Goal: Transaction & Acquisition: Purchase product/service

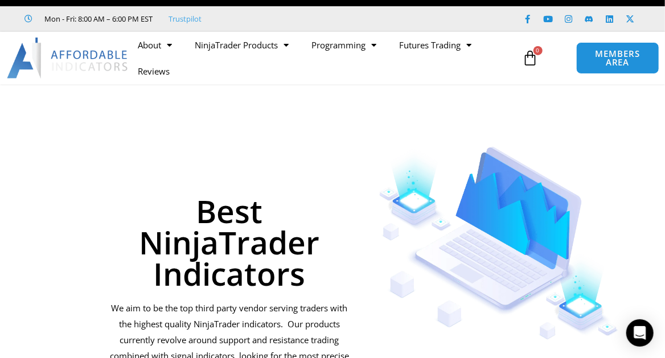
scroll to position [16, 0]
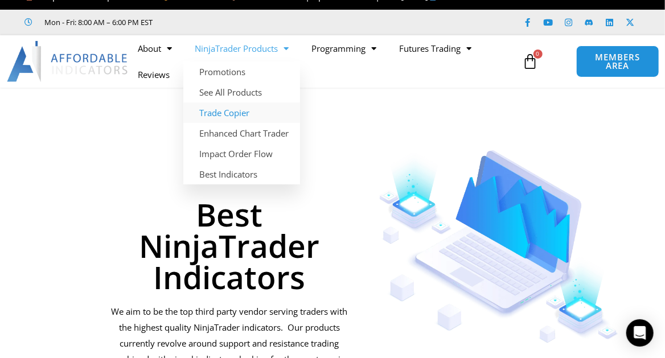
click at [226, 123] on link "Trade Copier" at bounding box center [241, 112] width 117 height 20
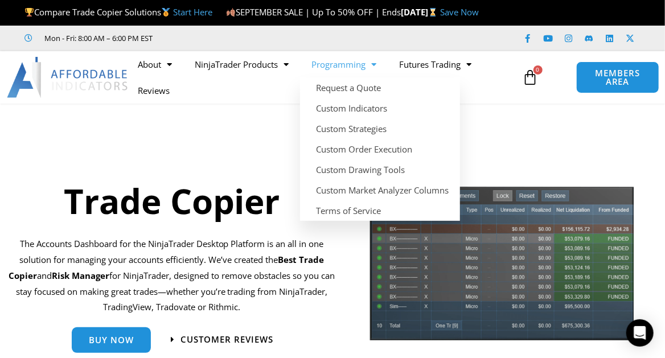
click at [326, 77] on link "Programming" at bounding box center [344, 64] width 88 height 26
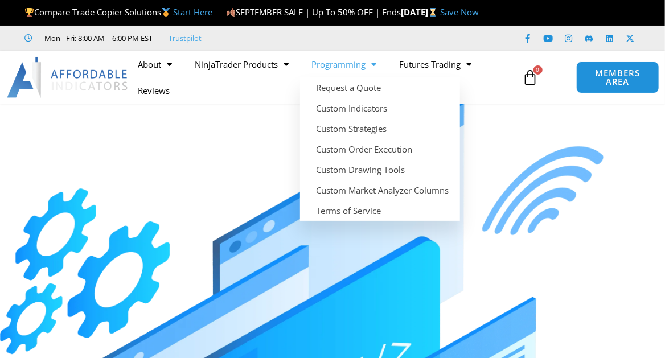
click at [331, 77] on link "Programming" at bounding box center [344, 64] width 88 height 26
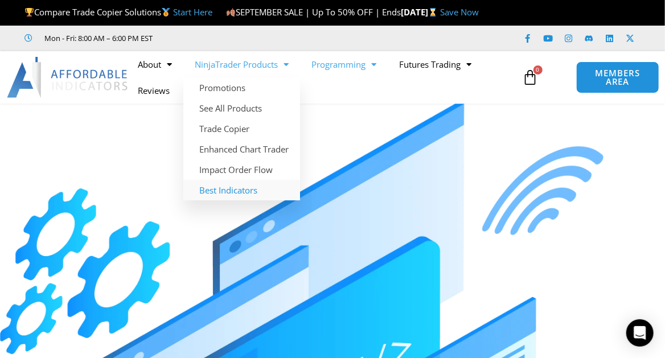
click at [219, 200] on link "Best Indicators" at bounding box center [241, 190] width 117 height 20
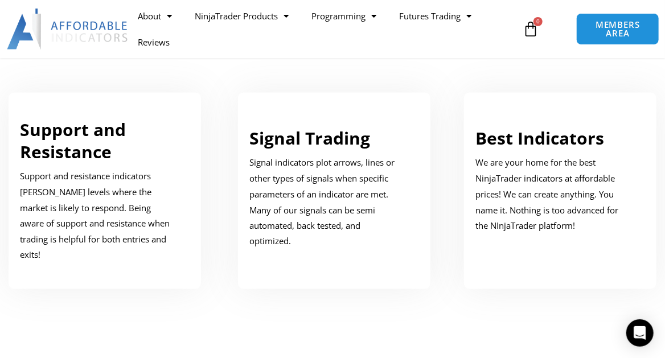
scroll to position [683, 0]
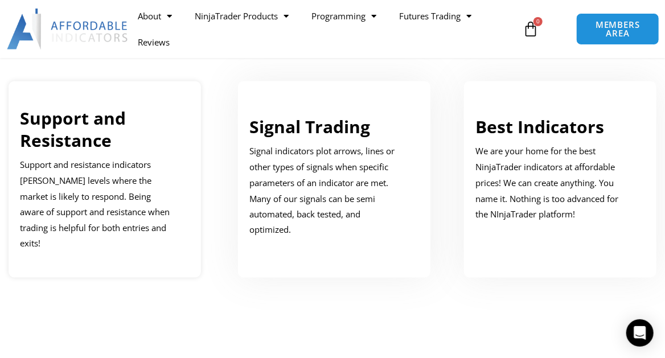
click at [81, 142] on link "Support and Resistance" at bounding box center [73, 129] width 106 height 46
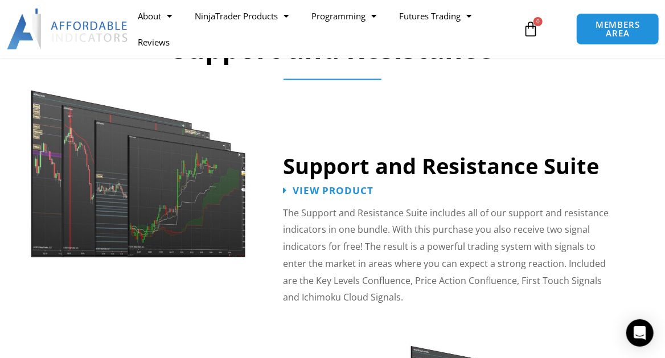
scroll to position [1025, 0]
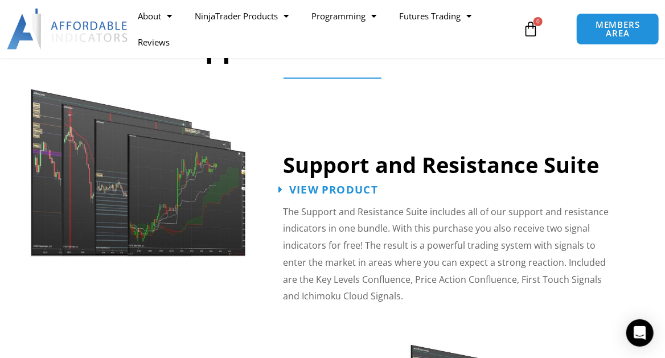
click at [348, 190] on span "View Product" at bounding box center [333, 189] width 89 height 11
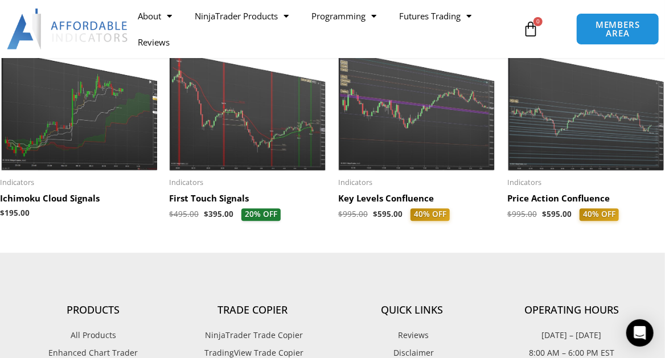
scroll to position [1231, 0]
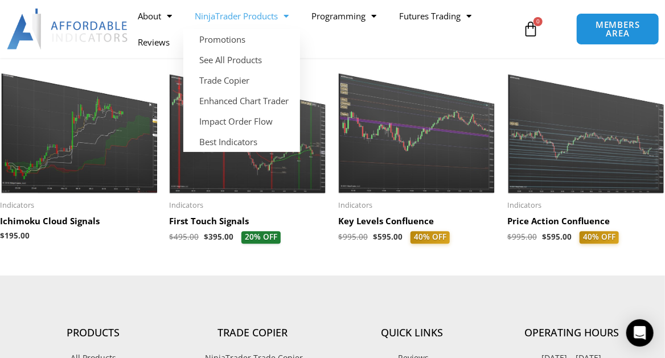
click at [221, 16] on link "NinjaTrader Products" at bounding box center [241, 16] width 117 height 26
